Goal: Information Seeking & Learning: Understand process/instructions

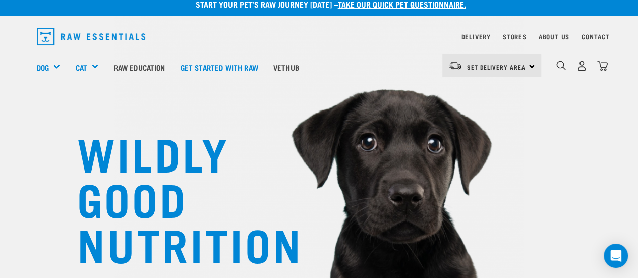
scroll to position [10, 0]
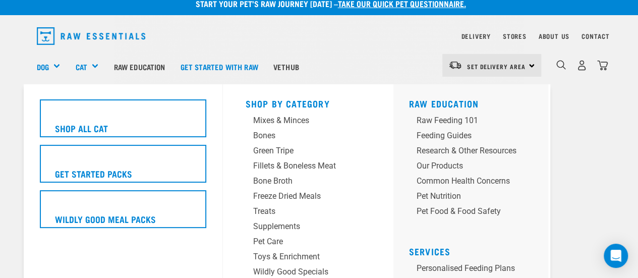
click at [90, 65] on div "Cat" at bounding box center [90, 66] width 31 height 40
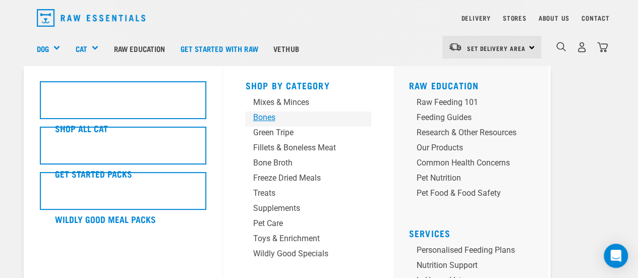
scroll to position [37, 0]
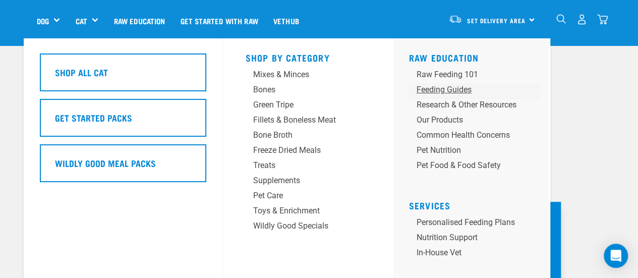
click at [447, 89] on div "Feeding Guides" at bounding box center [466, 90] width 100 height 12
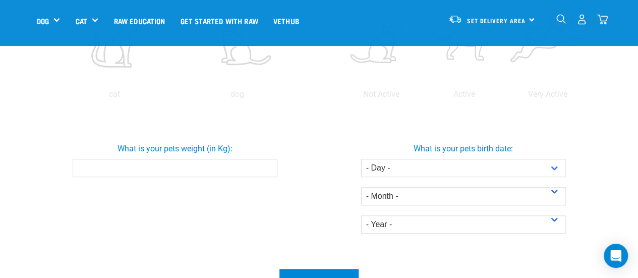
scroll to position [269, 0]
click at [162, 166] on input "What is your pets weight (in Kg):" at bounding box center [175, 167] width 205 height 18
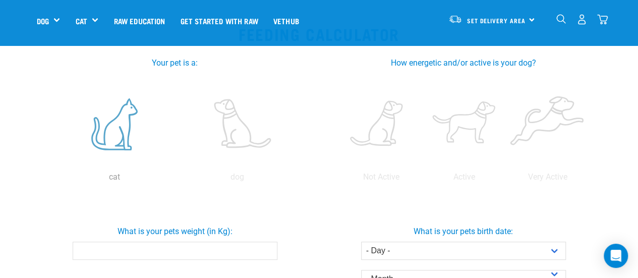
click at [124, 124] on label at bounding box center [114, 124] width 119 height 86
click at [53, 179] on input "radio" at bounding box center [53, 179] width 0 height 0
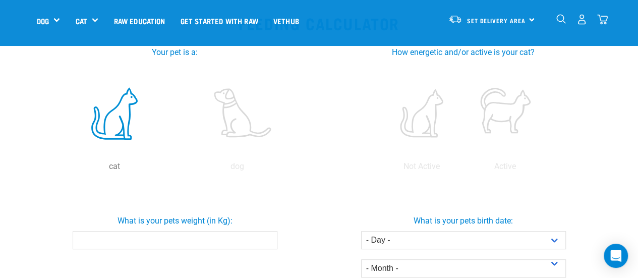
scroll to position [197, 0]
click at [421, 111] on label at bounding box center [421, 113] width 79 height 86
click at [380, 168] on input "radio" at bounding box center [380, 168] width 0 height 0
click at [171, 240] on input "What is your pets weight (in Kg):" at bounding box center [175, 239] width 205 height 18
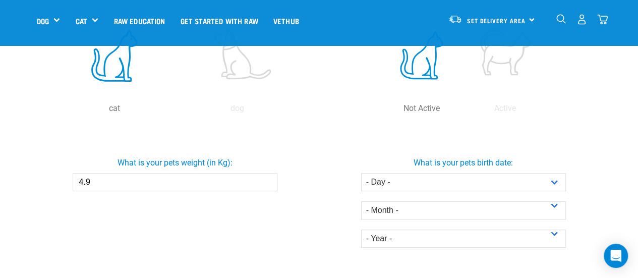
click at [265, 182] on input "4.9" at bounding box center [175, 182] width 205 height 18
type input "4"
type input "5.8"
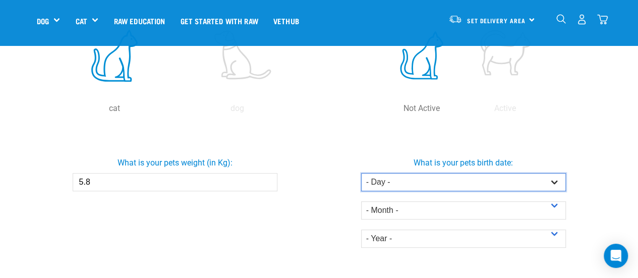
click at [417, 181] on select "- Day - 1 2 3 4 5 6 7 8 9 10 11 12 13 14 15 16 17 18 19 20 21 22 23 24 25 26 27" at bounding box center [463, 182] width 205 height 18
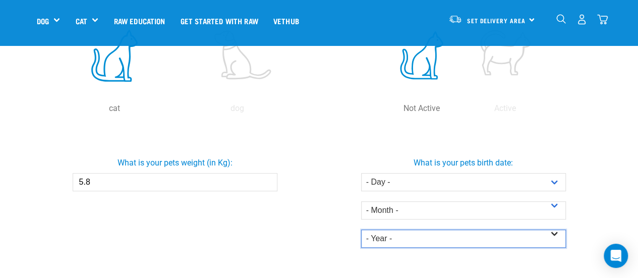
click at [456, 237] on select "- Year - 2025 2024 2023 2022 2021 2020 2019 2018 2017 2016 2015 2014" at bounding box center [463, 238] width 205 height 18
select select "2015"
click at [361, 229] on select "- Year - 2025 2024 2023 2022 2021 2020 2019 2018 2017 2016 2015 2014" at bounding box center [463, 238] width 205 height 18
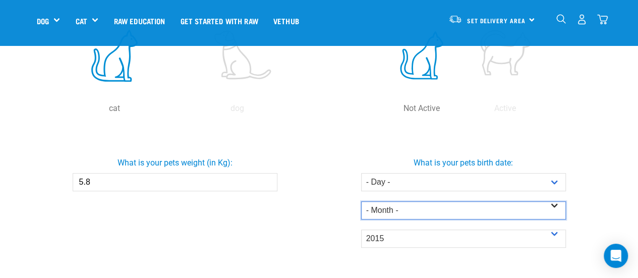
click at [453, 210] on select "- Month - January February March April May June July August September October N…" at bounding box center [463, 210] width 205 height 18
select select "January"
click at [361, 201] on select "- Month - January February March April May June July August September October N…" at bounding box center [463, 210] width 205 height 18
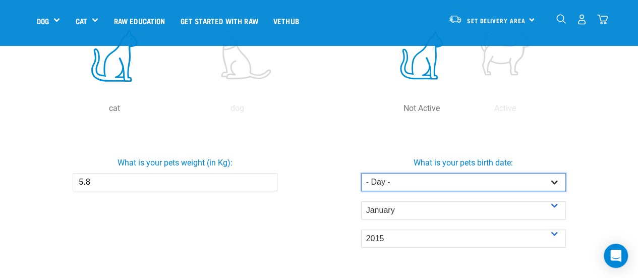
click at [437, 182] on select "- Day - 1 2 3 4 5 6 7 8 9 10 11 12 13 14 15 16 17 18 19 20 21 22 23 24 25 26 27" at bounding box center [463, 182] width 205 height 18
select select "10"
click at [361, 173] on select "- Day - 1 2 3 4 5 6 7 8 9 10 11 12 13 14 15 16 17 18 19 20 21 22 23 24 25 26 27" at bounding box center [463, 182] width 205 height 18
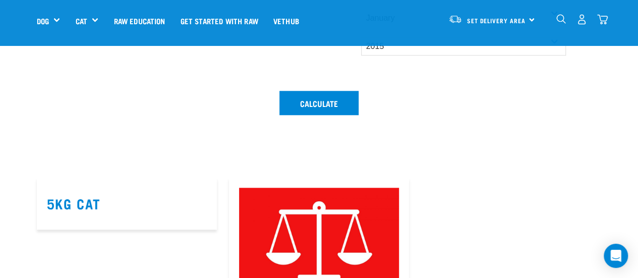
scroll to position [447, 0]
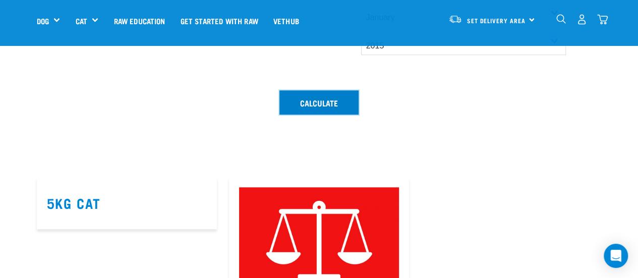
click at [326, 106] on button "Calculate" at bounding box center [318, 102] width 79 height 24
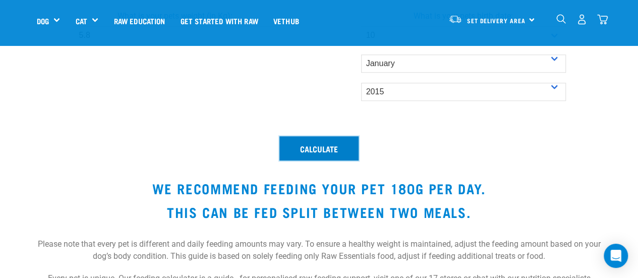
scroll to position [403, 0]
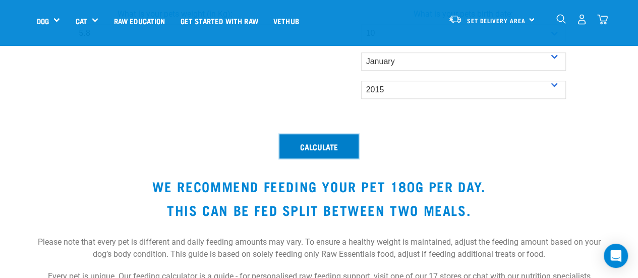
click at [322, 156] on button "Calculate" at bounding box center [318, 146] width 79 height 24
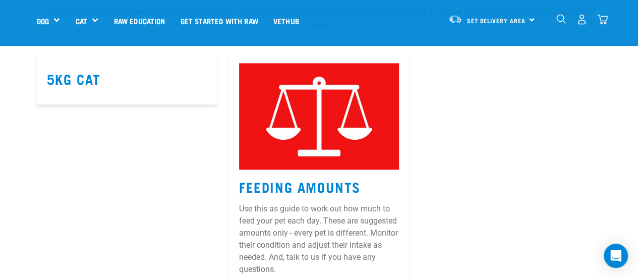
scroll to position [667, 0]
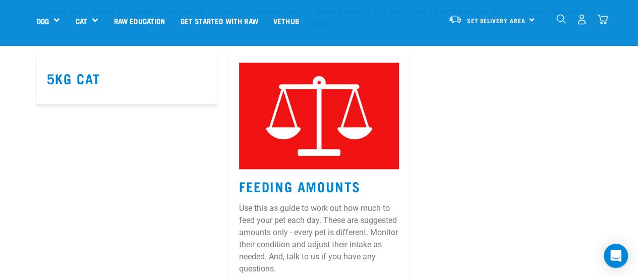
click at [322, 156] on img at bounding box center [319, 116] width 160 height 107
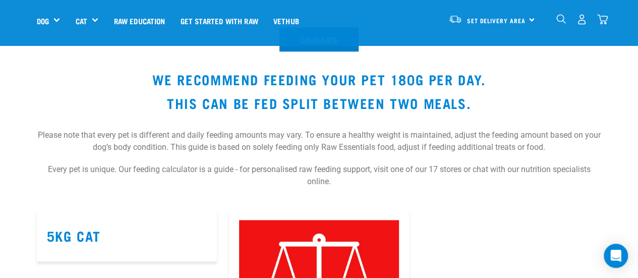
scroll to position [509, 0]
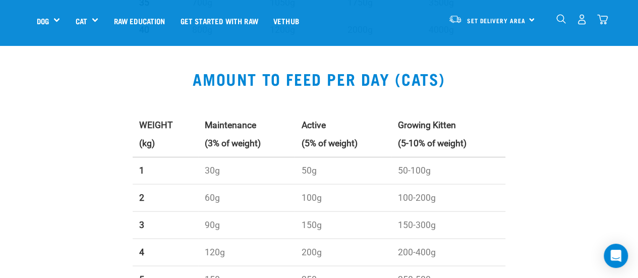
scroll to position [849, 0]
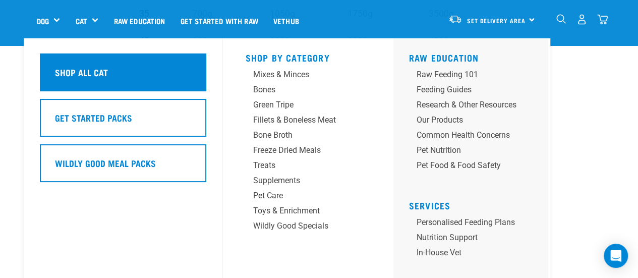
click at [107, 75] on div "Shop All Cat" at bounding box center [123, 72] width 166 height 38
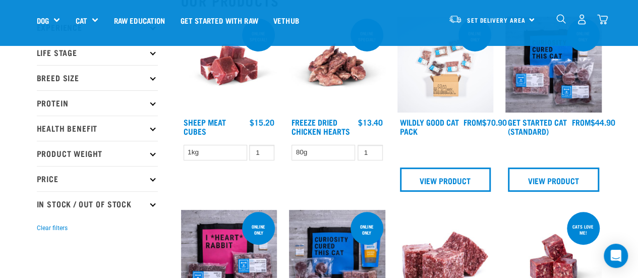
scroll to position [125, 0]
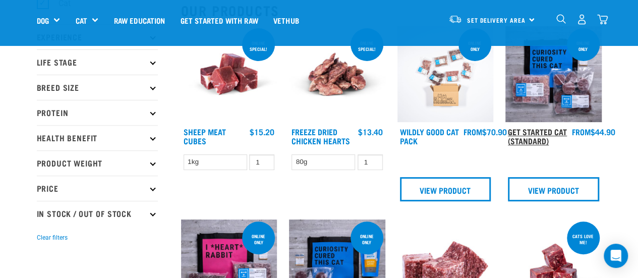
click at [537, 136] on link "Get Started Cat (Standard)" at bounding box center [537, 136] width 59 height 14
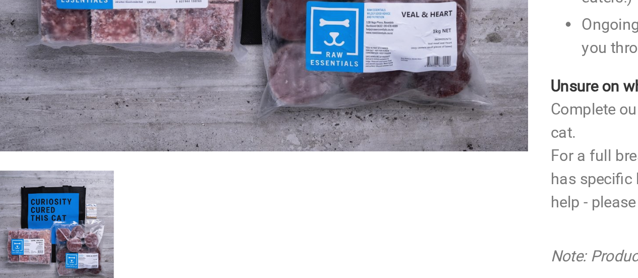
scroll to position [145, 0]
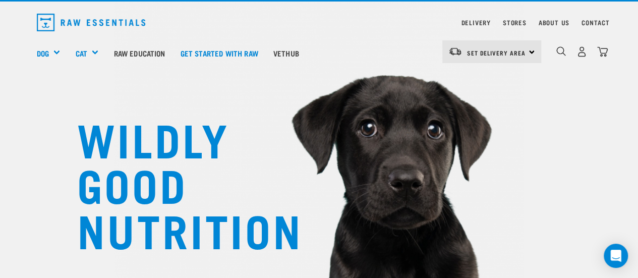
scroll to position [24, 0]
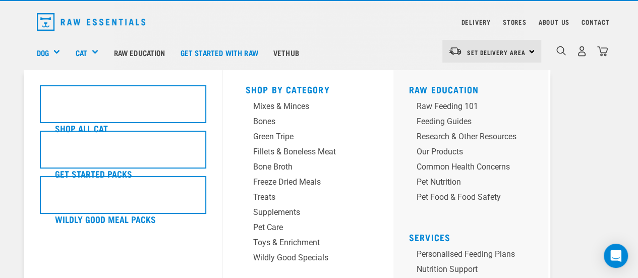
click at [90, 54] on div "Cat" at bounding box center [90, 52] width 31 height 40
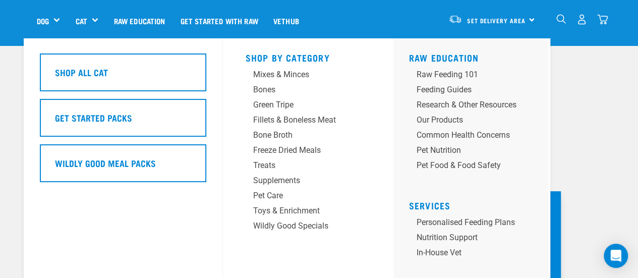
scroll to position [57, 0]
click at [451, 89] on div "Feeding Guides" at bounding box center [466, 90] width 100 height 12
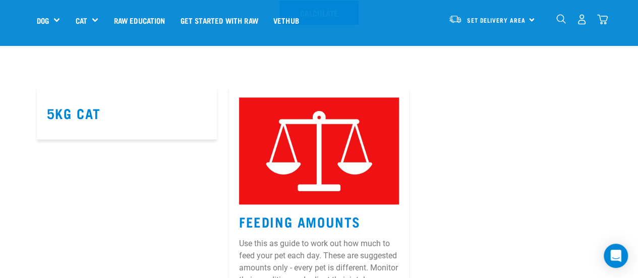
scroll to position [534, 0]
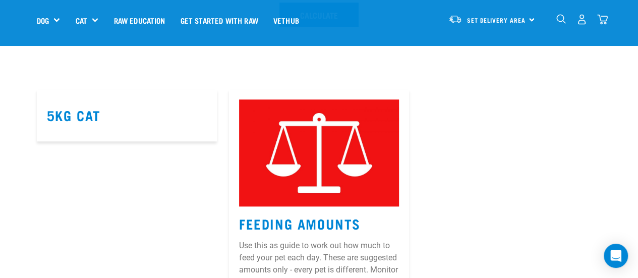
click at [78, 101] on article "5kg Cat" at bounding box center [127, 115] width 180 height 52
click at [85, 128] on article "5kg Cat" at bounding box center [127, 115] width 180 height 52
click at [76, 115] on link "5kg Cat" at bounding box center [74, 115] width 54 height 8
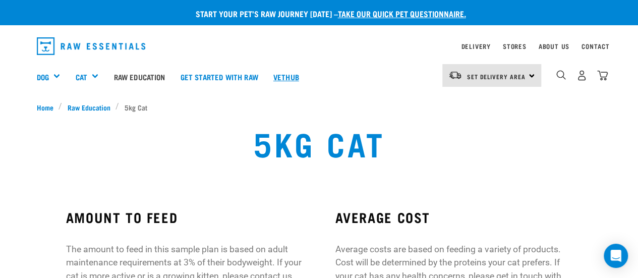
click at [288, 74] on link "Vethub" at bounding box center [286, 76] width 41 height 40
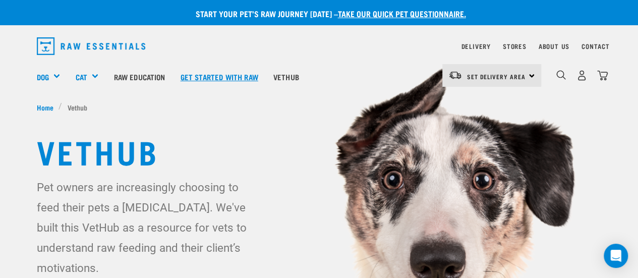
click at [229, 78] on link "Get started with Raw" at bounding box center [219, 76] width 93 height 40
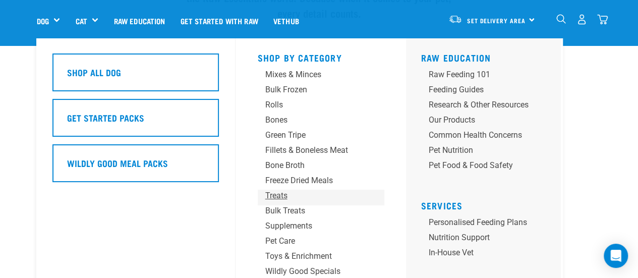
scroll to position [995, 0]
click at [472, 89] on div "Feeding Guides" at bounding box center [479, 90] width 100 height 12
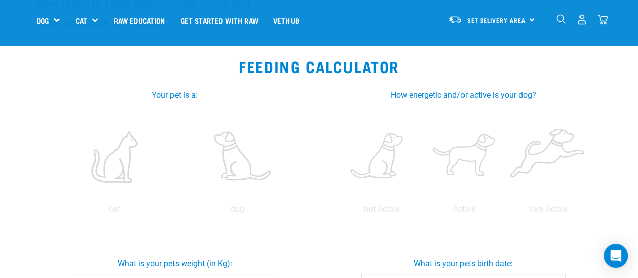
scroll to position [154, 0]
click at [108, 200] on div "cat dog" at bounding box center [175, 160] width 264 height 110
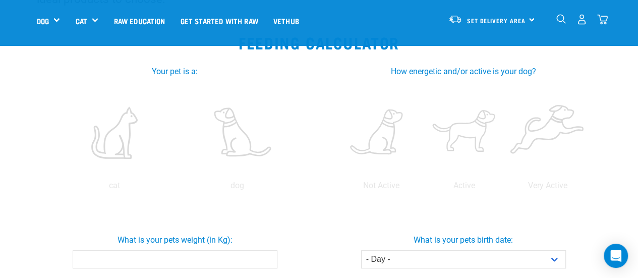
scroll to position [177, 0]
click at [126, 165] on label at bounding box center [114, 132] width 119 height 86
click at [53, 188] on input "radio" at bounding box center [53, 188] width 0 height 0
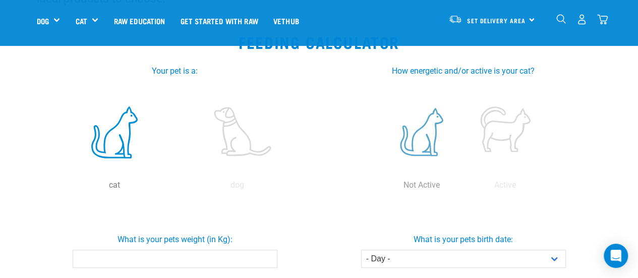
click at [421, 147] on label at bounding box center [421, 132] width 79 height 86
click at [380, 188] on input "radio" at bounding box center [380, 188] width 0 height 0
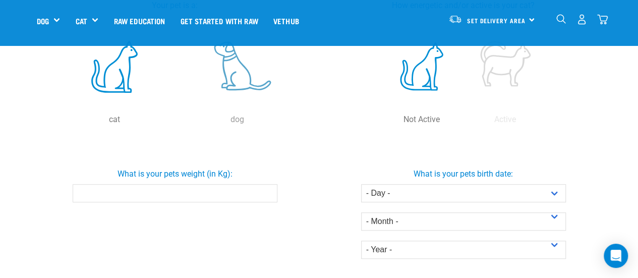
scroll to position [253, 0]
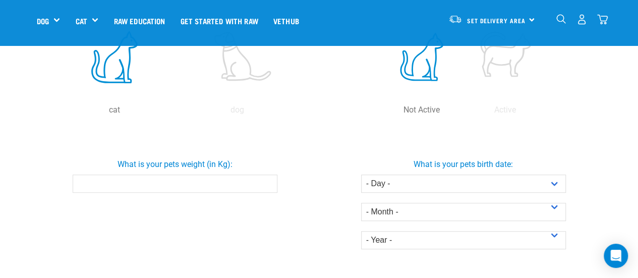
click at [229, 181] on input "What is your pets weight (in Kg):" at bounding box center [175, 183] width 205 height 18
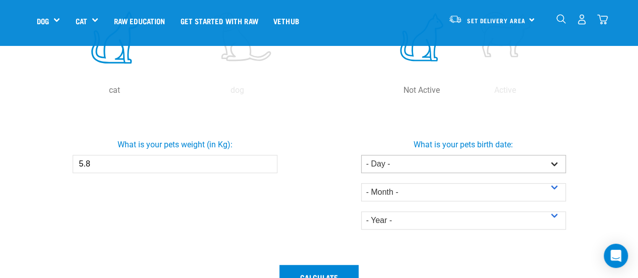
scroll to position [273, 0]
type input "5.8"
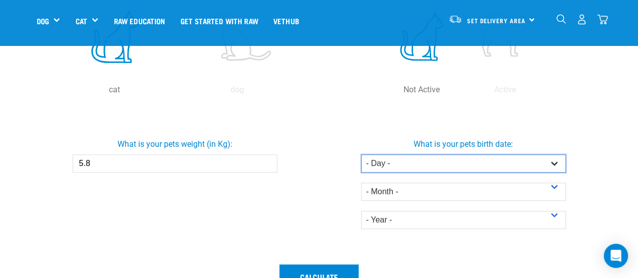
click at [446, 163] on select "- Day - 1 2 3 4 5 6 7 8 9 10 11 12 13 14 15 16 17 18 19 20 21 22 23 24 25 26 27" at bounding box center [463, 163] width 205 height 18
select select "1"
click at [361, 154] on select "- Day - 1 2 3 4 5 6 7 8 9 10 11 12 13 14 15 16 17 18 19 20 21 22 23 24 25 26 27" at bounding box center [463, 163] width 205 height 18
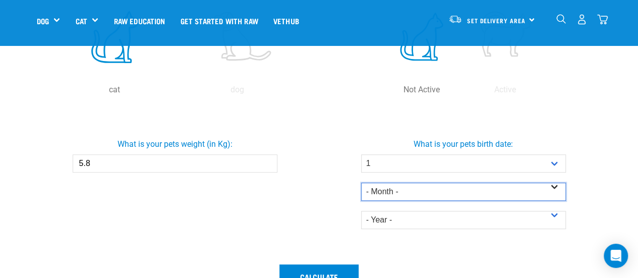
click at [440, 192] on select "- Month - January February March April May June July August September October N…" at bounding box center [463, 191] width 205 height 18
select select "December"
click at [361, 182] on select "- Month - January February March April May June July August September October N…" at bounding box center [463, 191] width 205 height 18
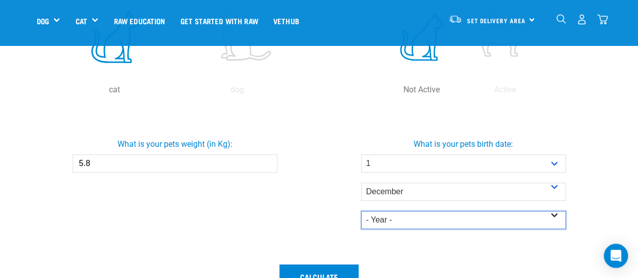
click at [408, 222] on select "- Year - 2025 2024 2023 2022 2021 2020 2019 2018 2017 2016 2015 2014" at bounding box center [463, 220] width 205 height 18
select select "2014"
click at [361, 211] on select "- Year - 2025 2024 2023 2022 2021 2020 2019 2018 2017 2016 2015 2014" at bounding box center [463, 220] width 205 height 18
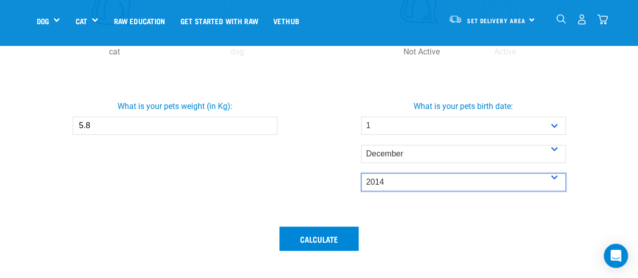
scroll to position [312, 0]
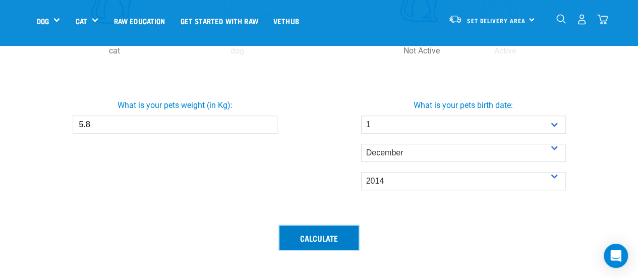
click at [320, 243] on button "Calculate" at bounding box center [318, 237] width 79 height 24
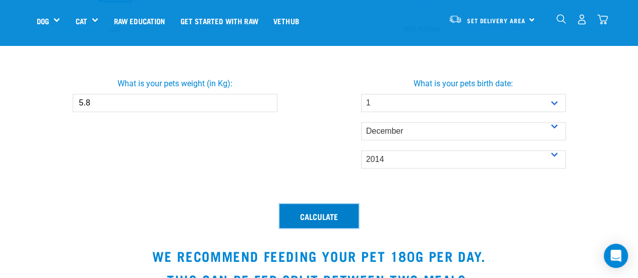
scroll to position [336, 0]
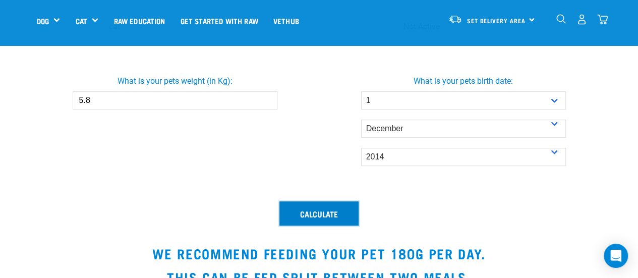
click at [309, 212] on button "Calculate" at bounding box center [318, 213] width 79 height 24
click at [304, 215] on button "Calculate" at bounding box center [318, 213] width 79 height 24
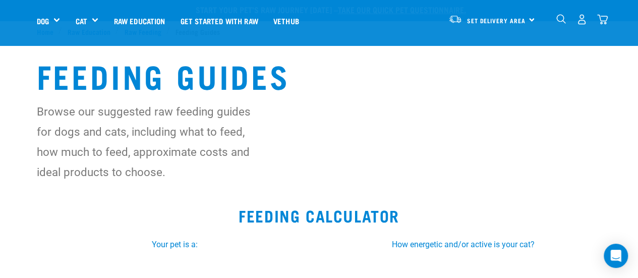
scroll to position [0, 0]
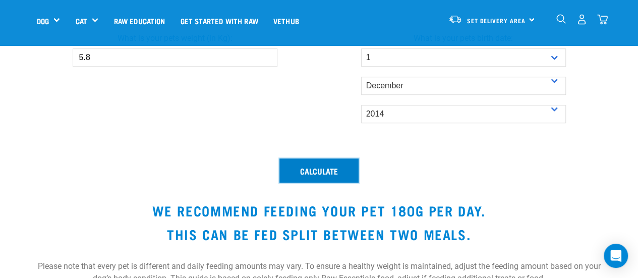
click at [316, 175] on button "Calculate" at bounding box center [318, 170] width 79 height 24
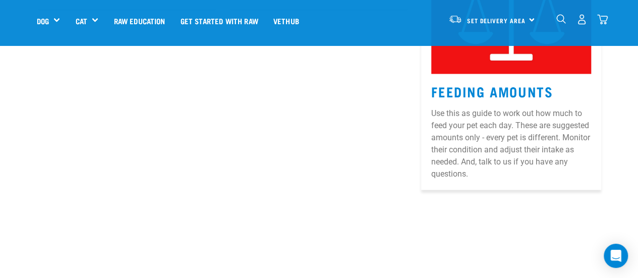
scroll to position [928, 0]
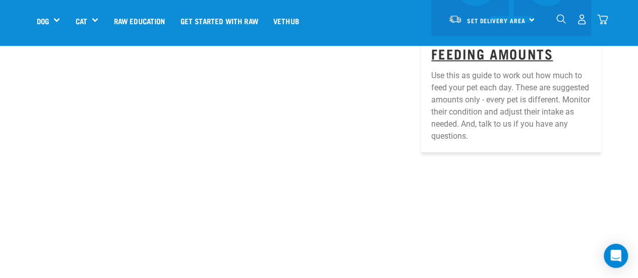
click at [479, 56] on link "Feeding Amounts" at bounding box center [491, 53] width 121 height 8
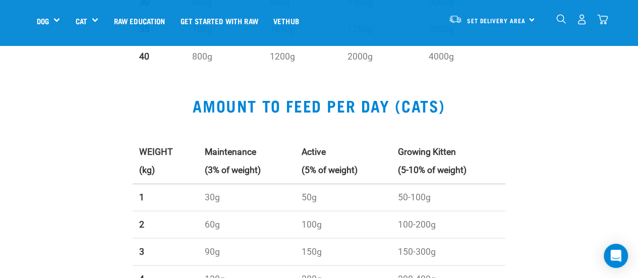
scroll to position [910, 0]
